Goal: Transaction & Acquisition: Purchase product/service

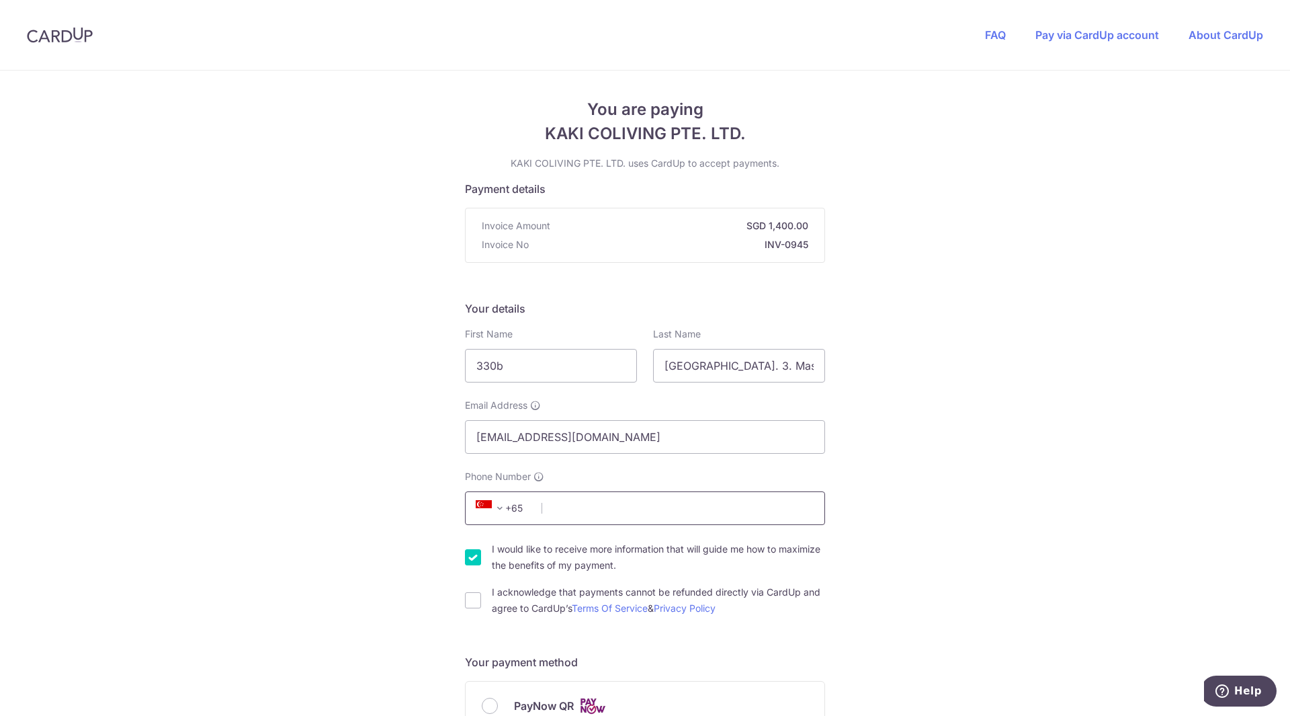
click at [615, 513] on input "Phone Number" at bounding box center [645, 508] width 360 height 34
type input "90030792"
click at [286, 439] on div "You are paying KAKI COLIVING PTE. LTD. KAKI COLIVING PTE. LTD. uses CardUp to a…" at bounding box center [645, 726] width 1290 height 1311
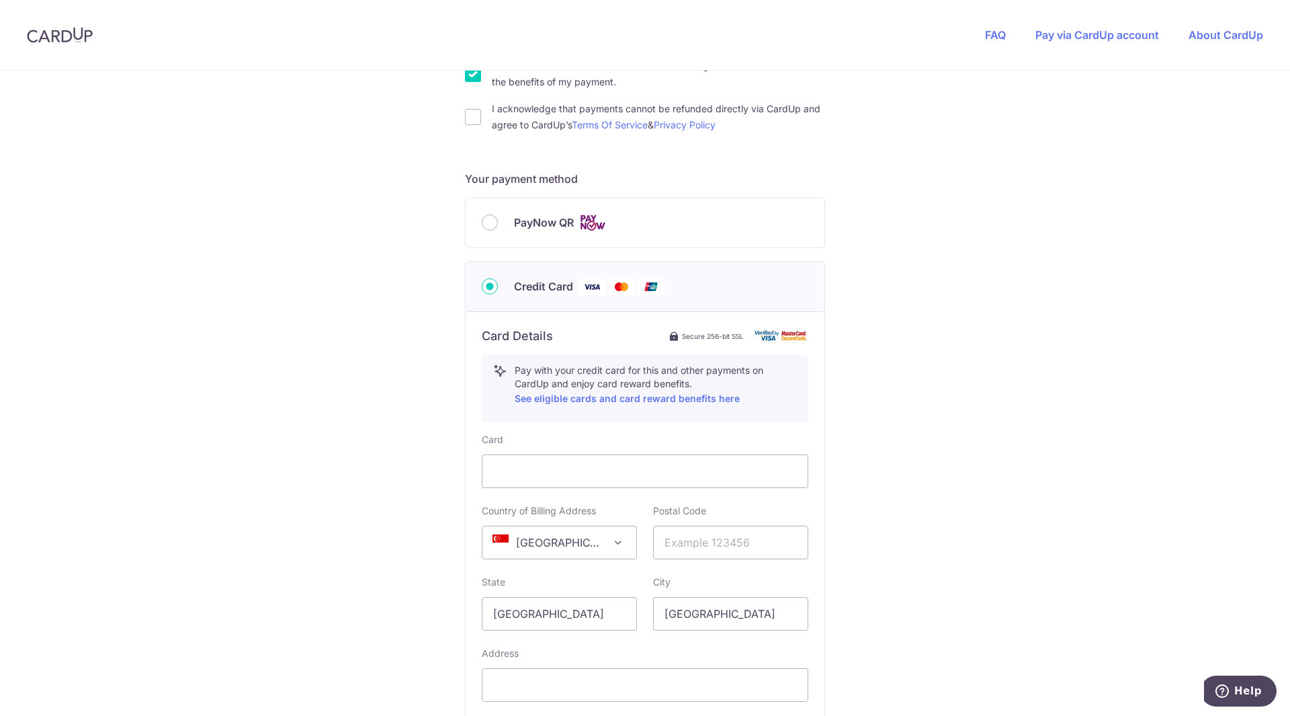
scroll to position [605, 0]
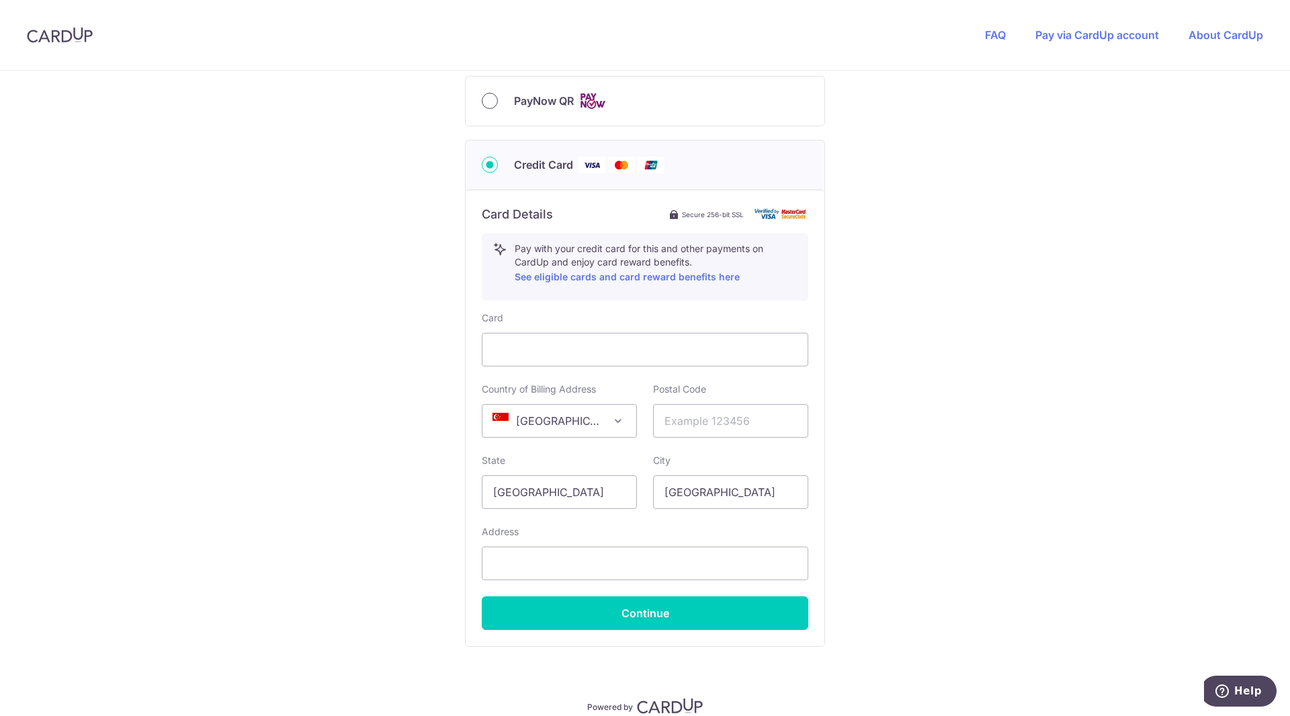
click at [493, 103] on input "PayNow QR" at bounding box center [490, 101] width 16 height 16
radio input "true"
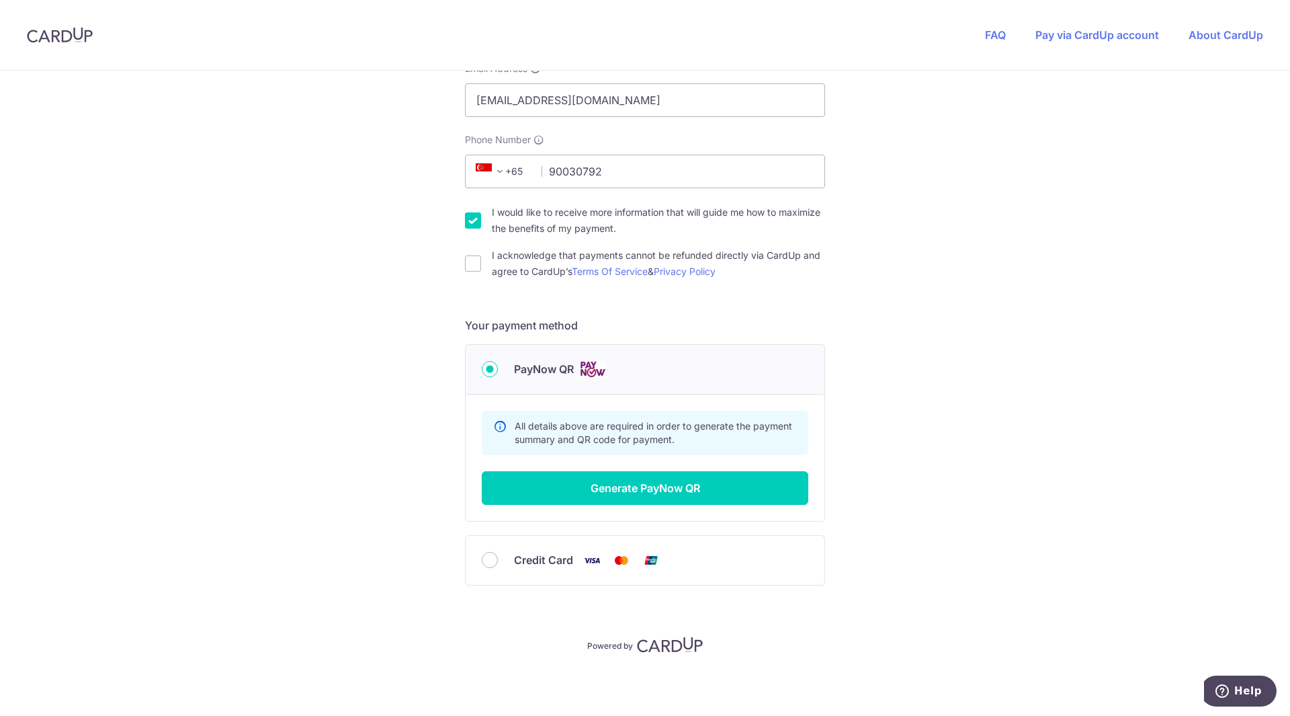
scroll to position [337, 0]
click at [730, 492] on button "Generate PayNow QR" at bounding box center [645, 488] width 327 height 34
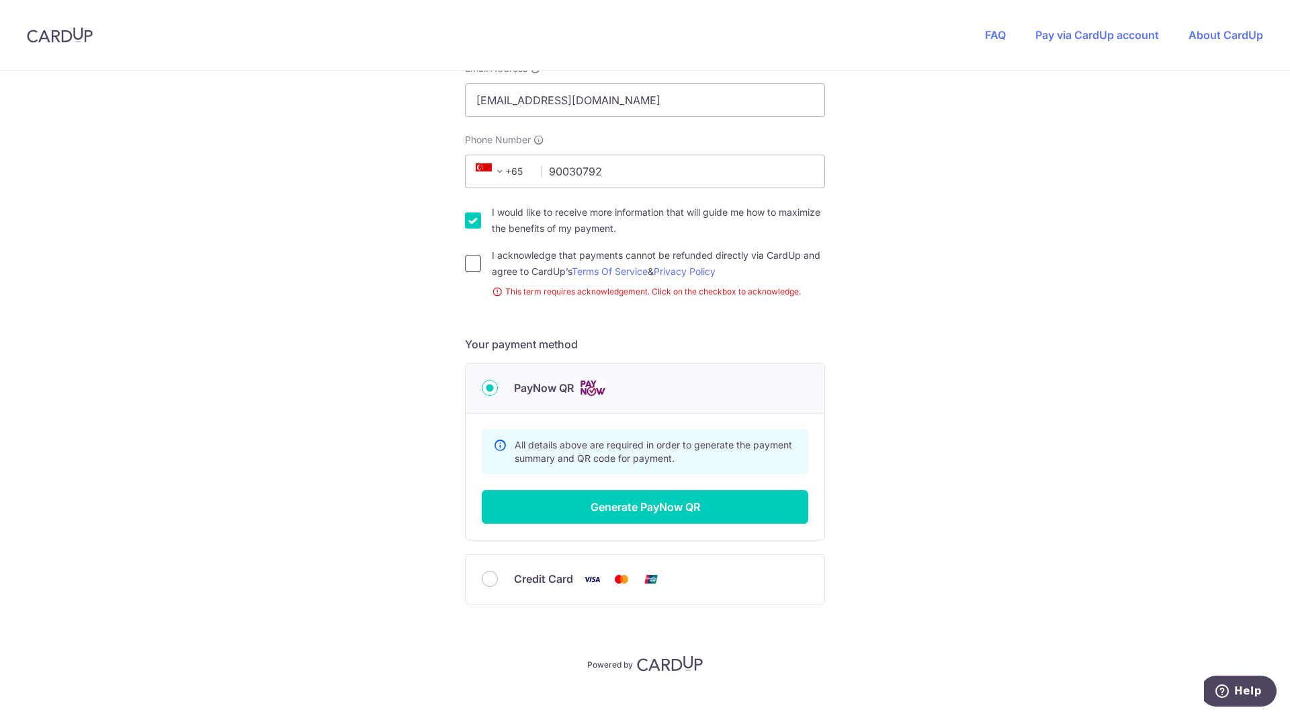
drag, startPoint x: 472, startPoint y: 261, endPoint x: 562, endPoint y: 340, distance: 119.5
click at [472, 262] on input "I acknowledge that payments cannot be refunded directly via CardUp and agree to…" at bounding box center [473, 263] width 16 height 16
checkbox input "true"
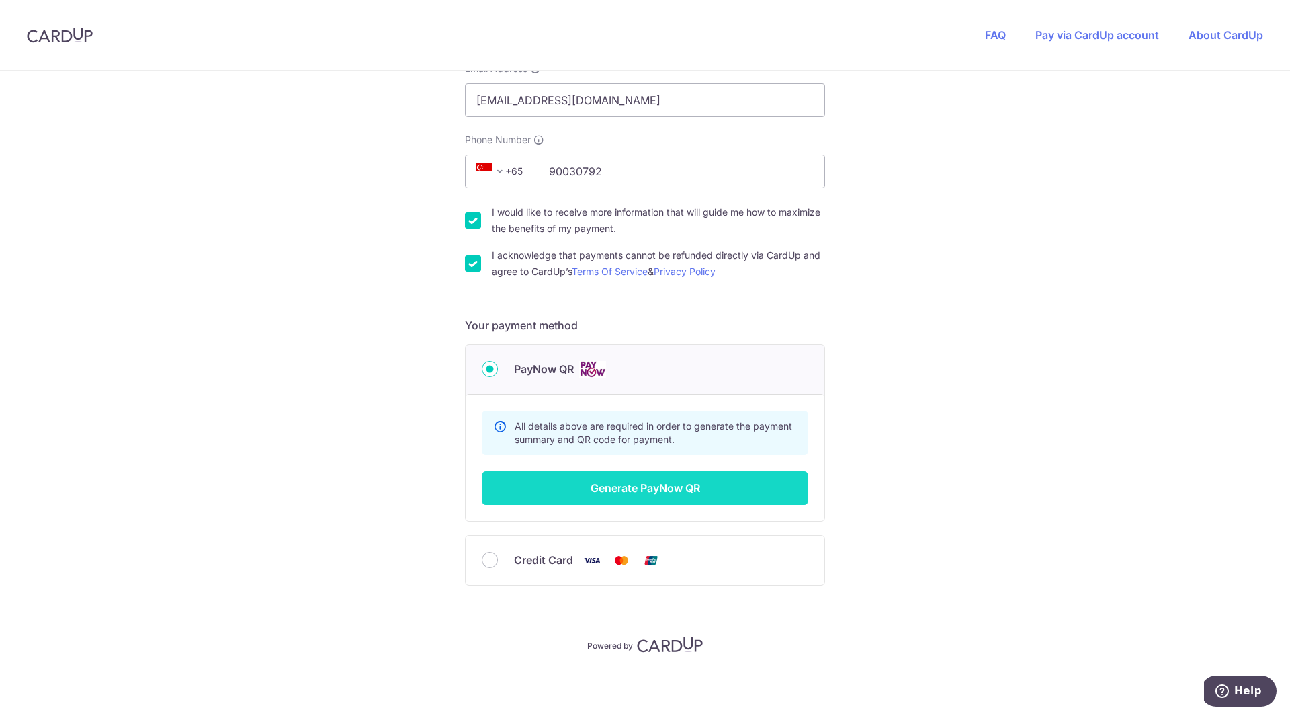
click at [676, 491] on button "Generate PayNow QR" at bounding box center [645, 488] width 327 height 34
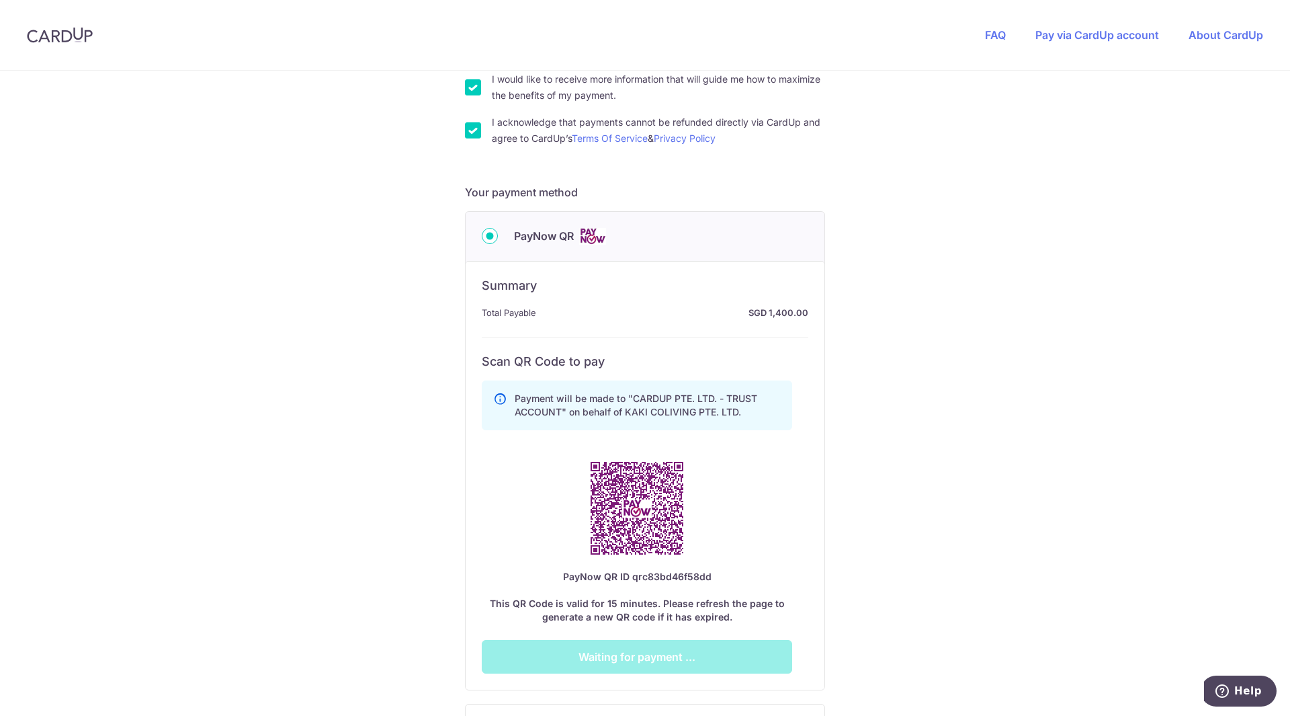
scroll to position [471, 0]
